Goal: Navigation & Orientation: Find specific page/section

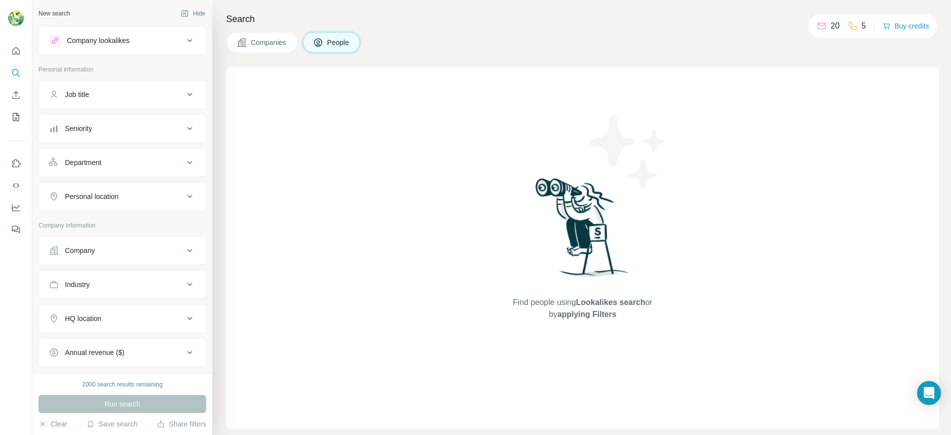
click at [284, 48] on button "Companies" at bounding box center [261, 42] width 71 height 21
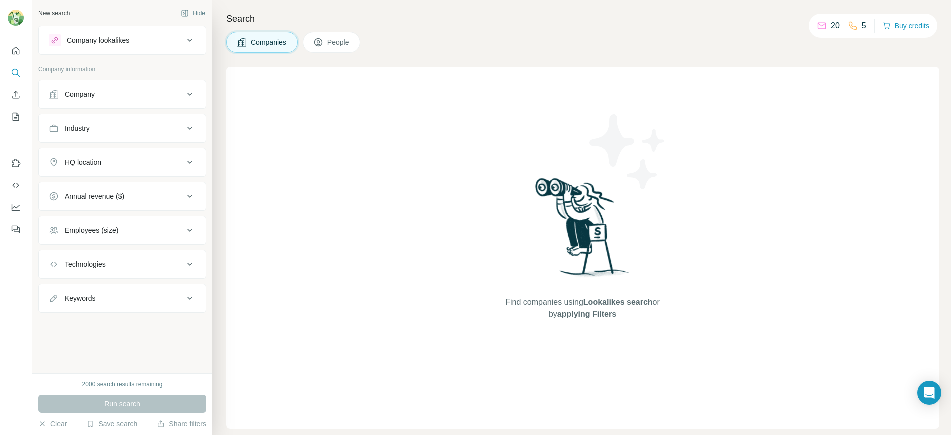
click at [330, 38] on span "People" at bounding box center [338, 42] width 23 height 10
